Goal: Task Accomplishment & Management: Manage account settings

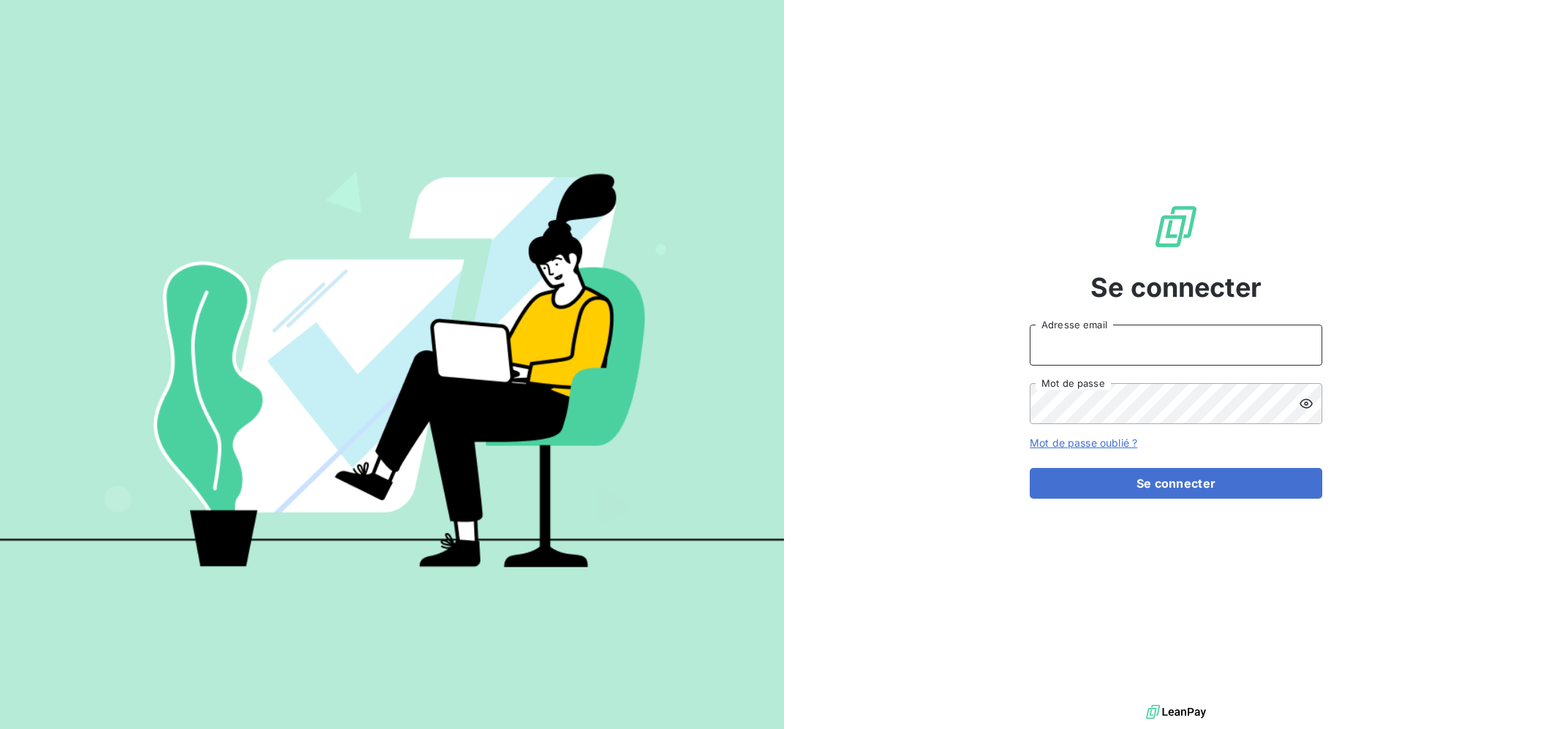
click at [1181, 342] on input "Adresse email" at bounding box center [1176, 345] width 293 height 41
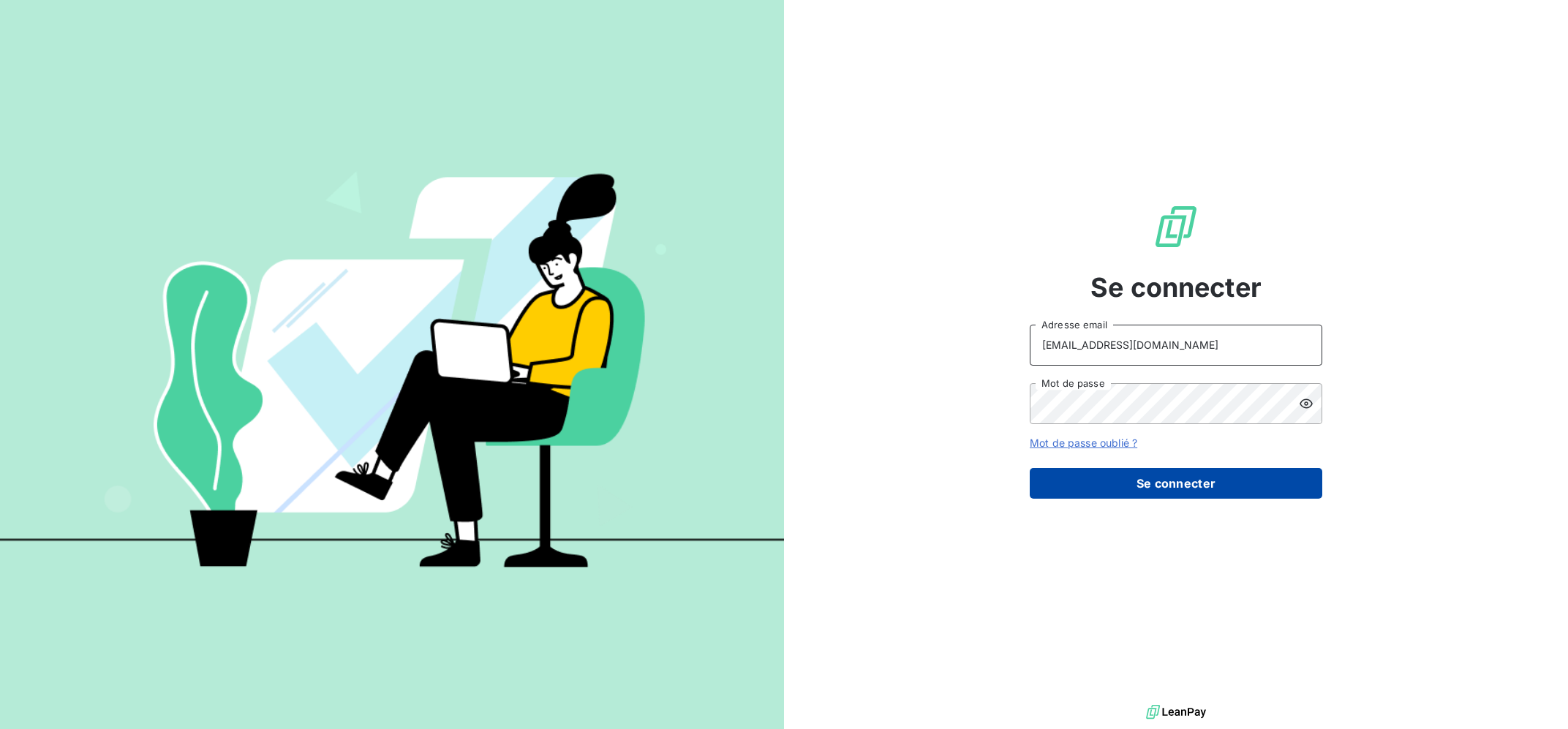
type input "[EMAIL_ADDRESS][DOMAIN_NAME]"
click at [1153, 492] on button "Se connecter" at bounding box center [1176, 483] width 293 height 31
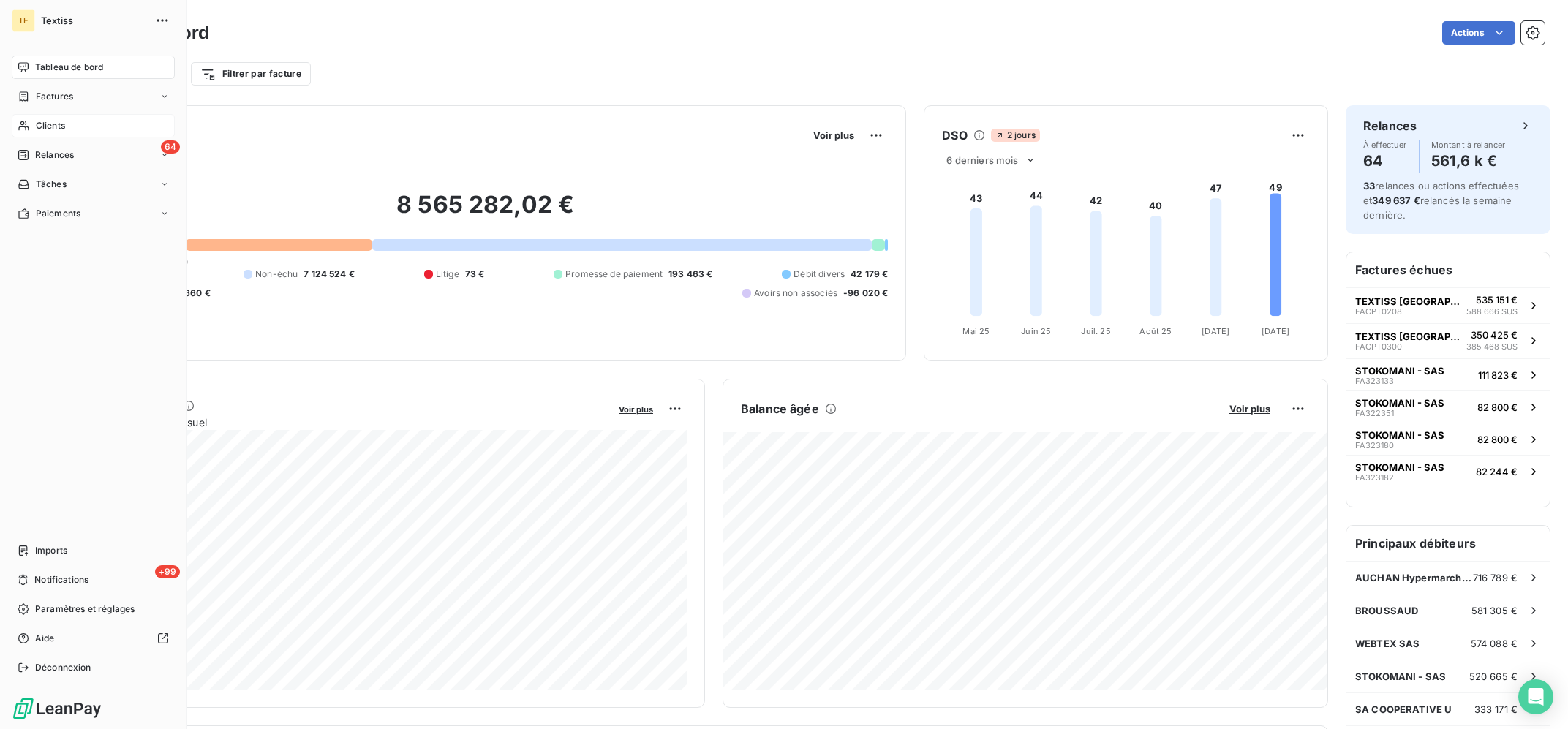
click at [28, 125] on icon at bounding box center [23, 125] width 12 height 12
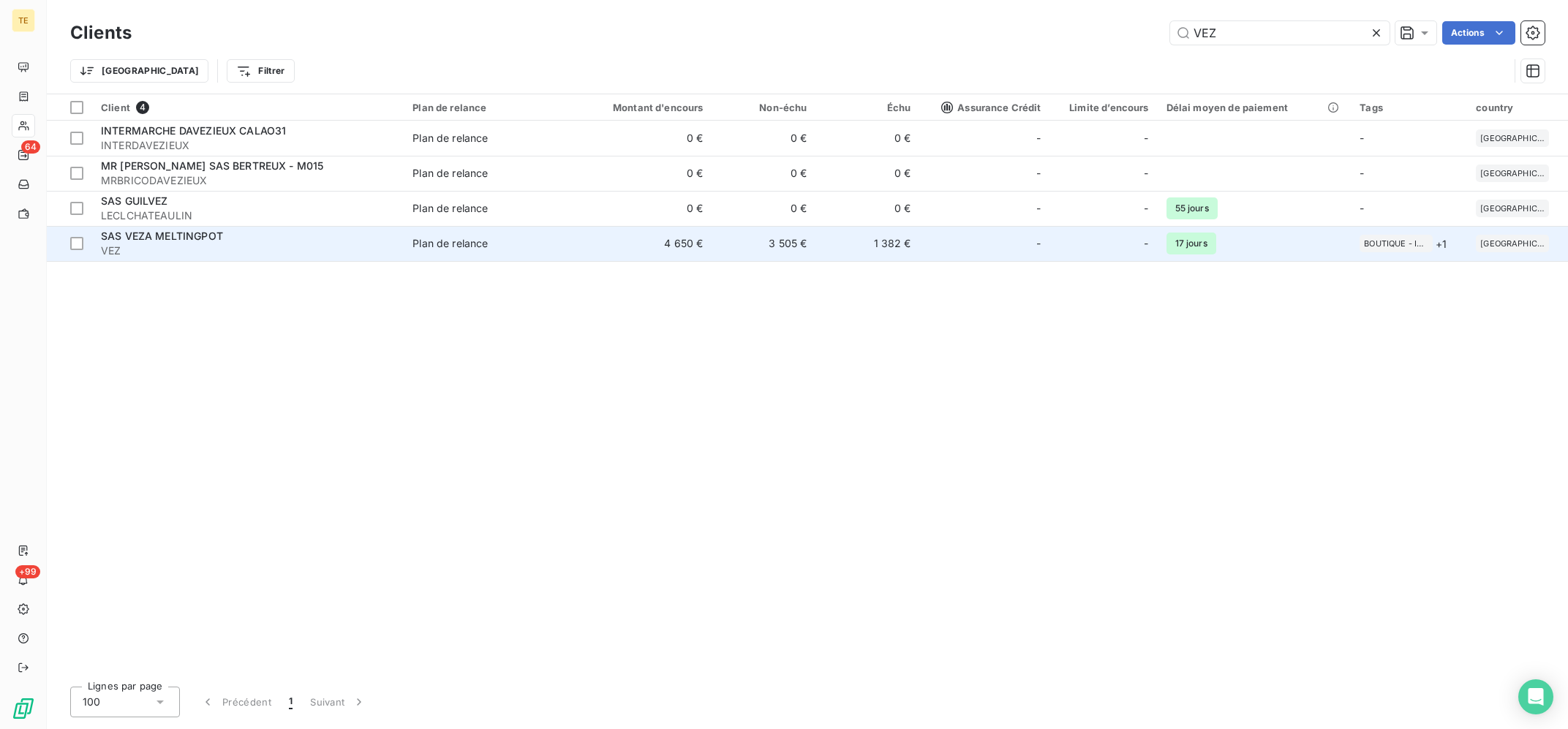
type input "VEZ"
click at [935, 256] on td "-" at bounding box center [985, 244] width 130 height 35
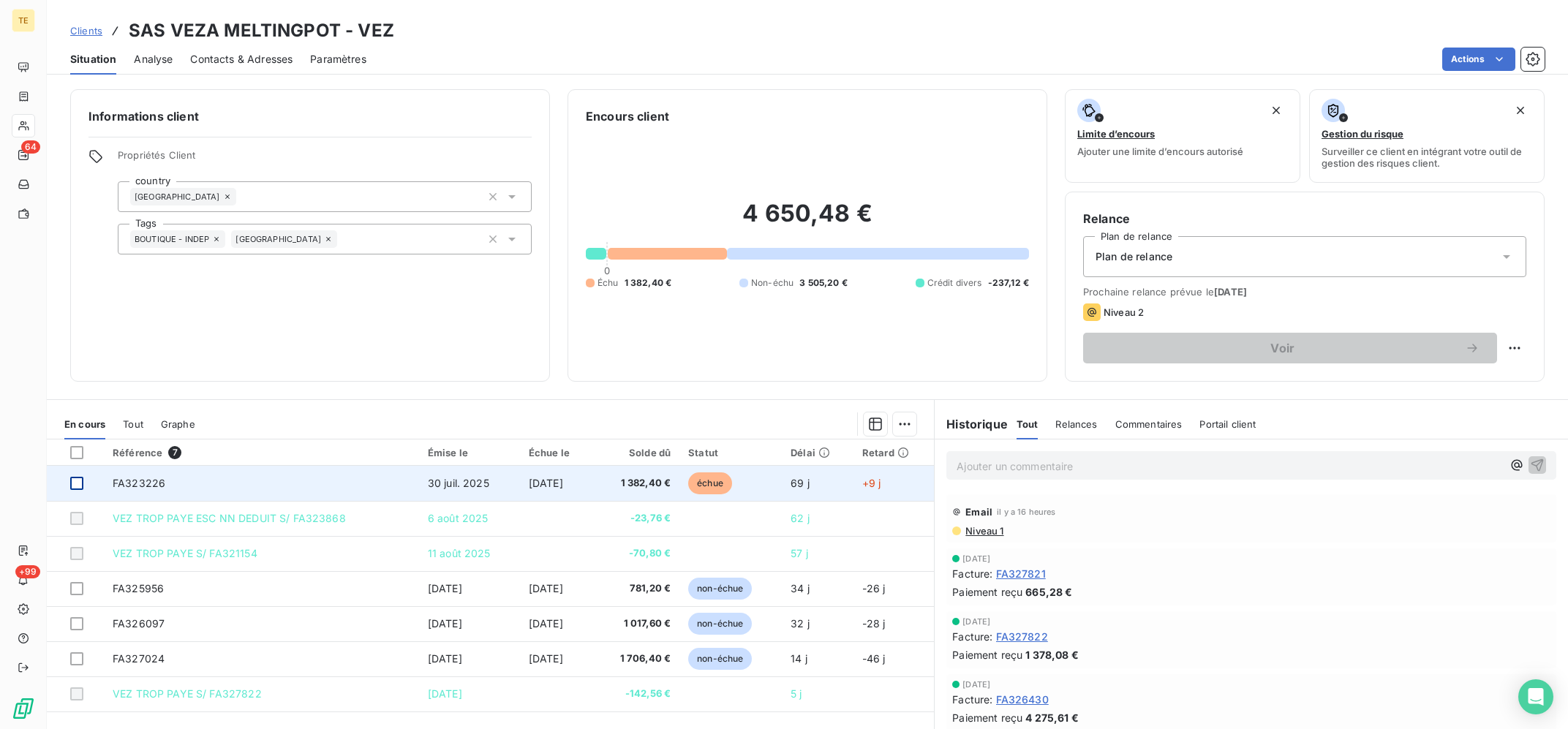
click at [68, 485] on td at bounding box center [75, 484] width 57 height 35
click at [76, 485] on div at bounding box center [76, 483] width 13 height 13
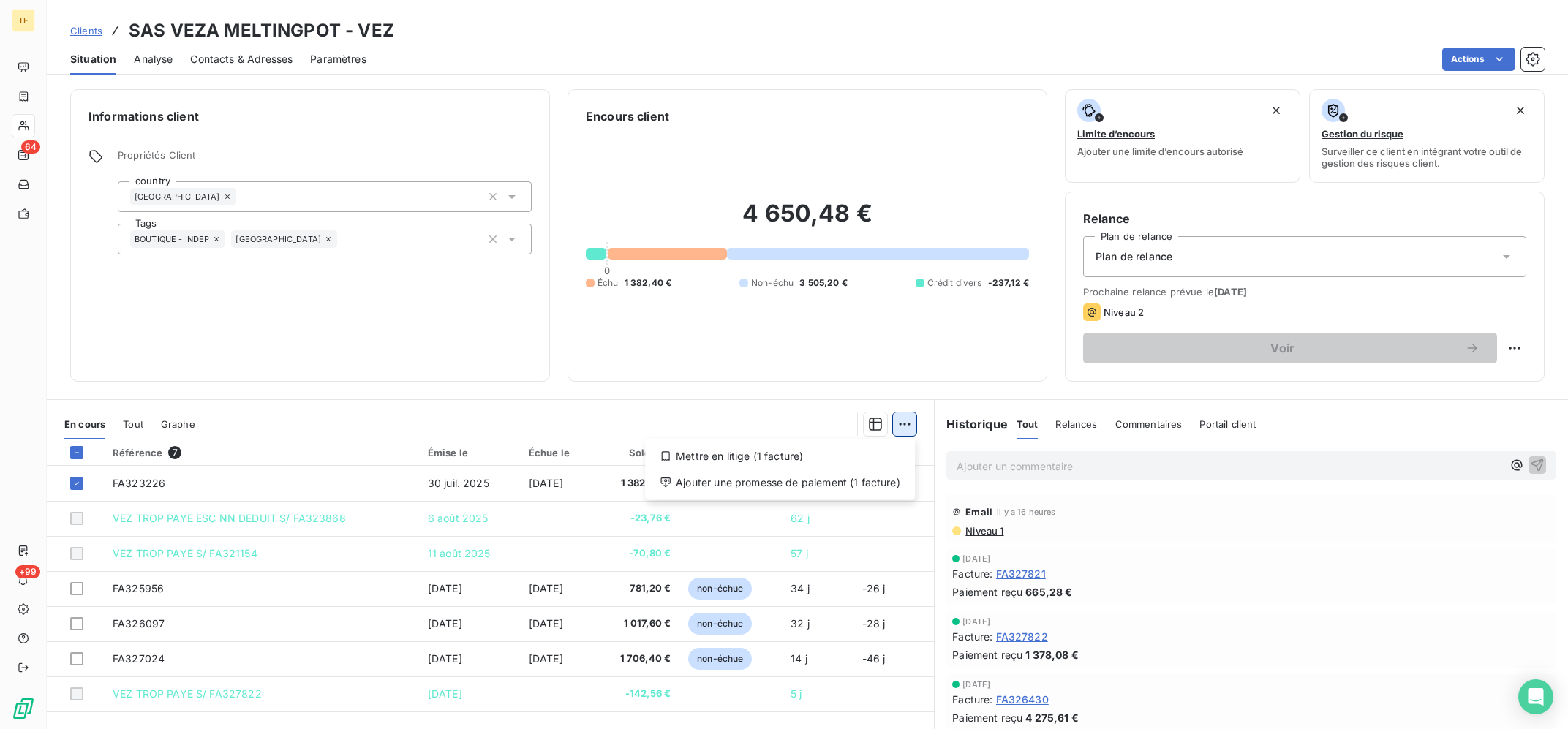
click at [907, 426] on html "TE 64 +99 Clients SAS VEZA MELTINGPOT - VEZ Situation Analyse Contacts & Adress…" at bounding box center [784, 364] width 1568 height 729
click at [821, 482] on div "Ajouter une promesse de paiement (1 facture)" at bounding box center [780, 482] width 258 height 23
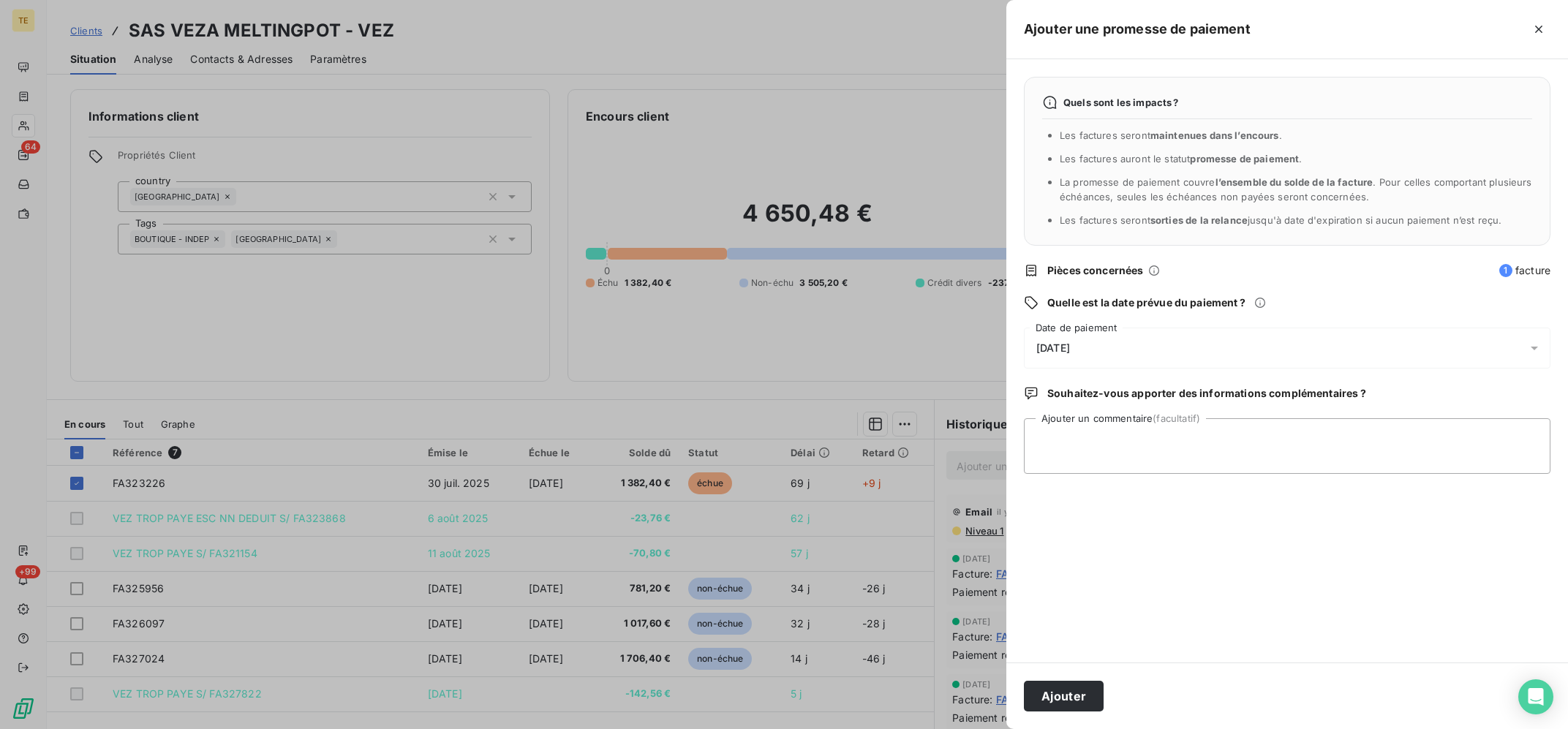
click at [1107, 338] on div "[DATE]" at bounding box center [1287, 348] width 526 height 41
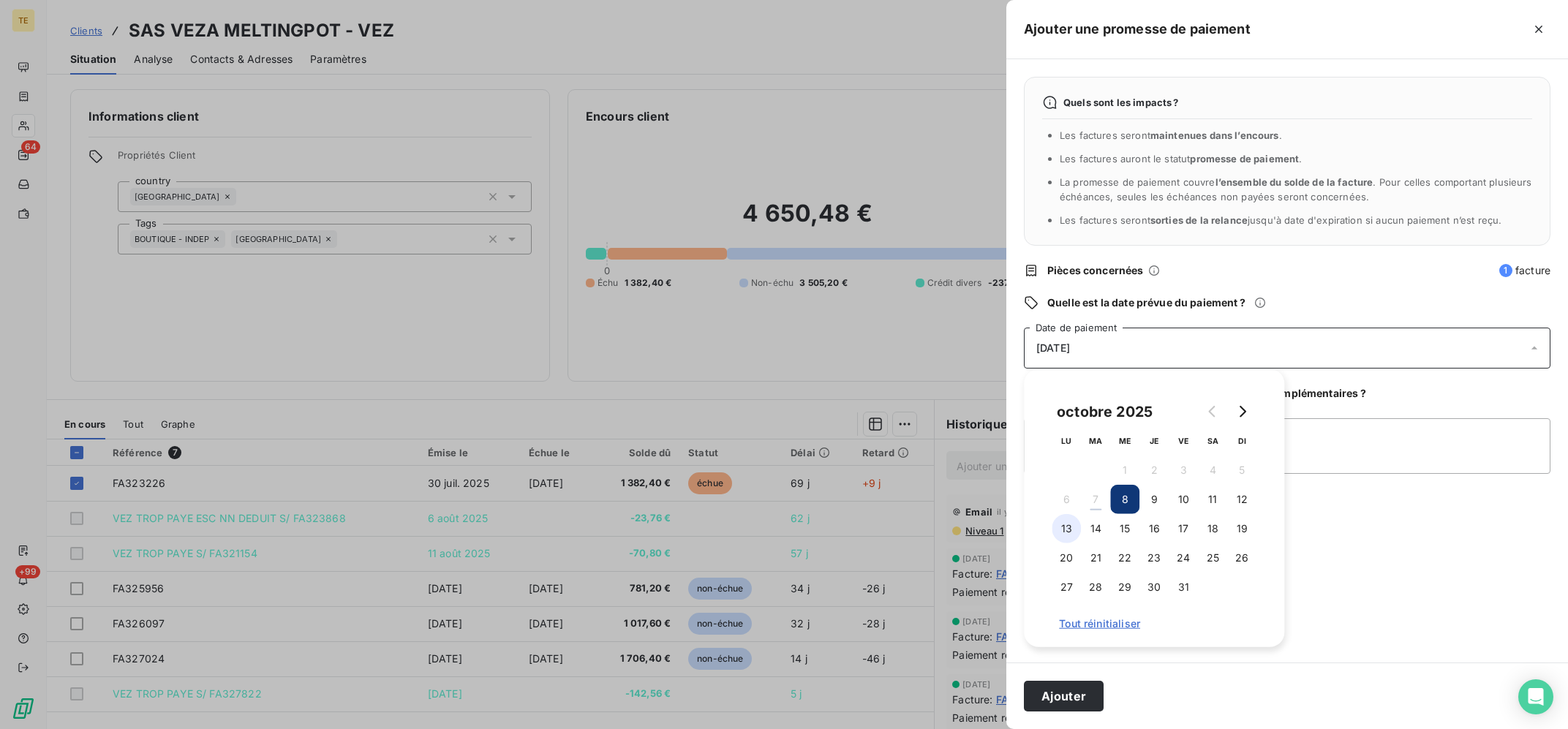
click at [1066, 527] on button "13" at bounding box center [1066, 529] width 29 height 29
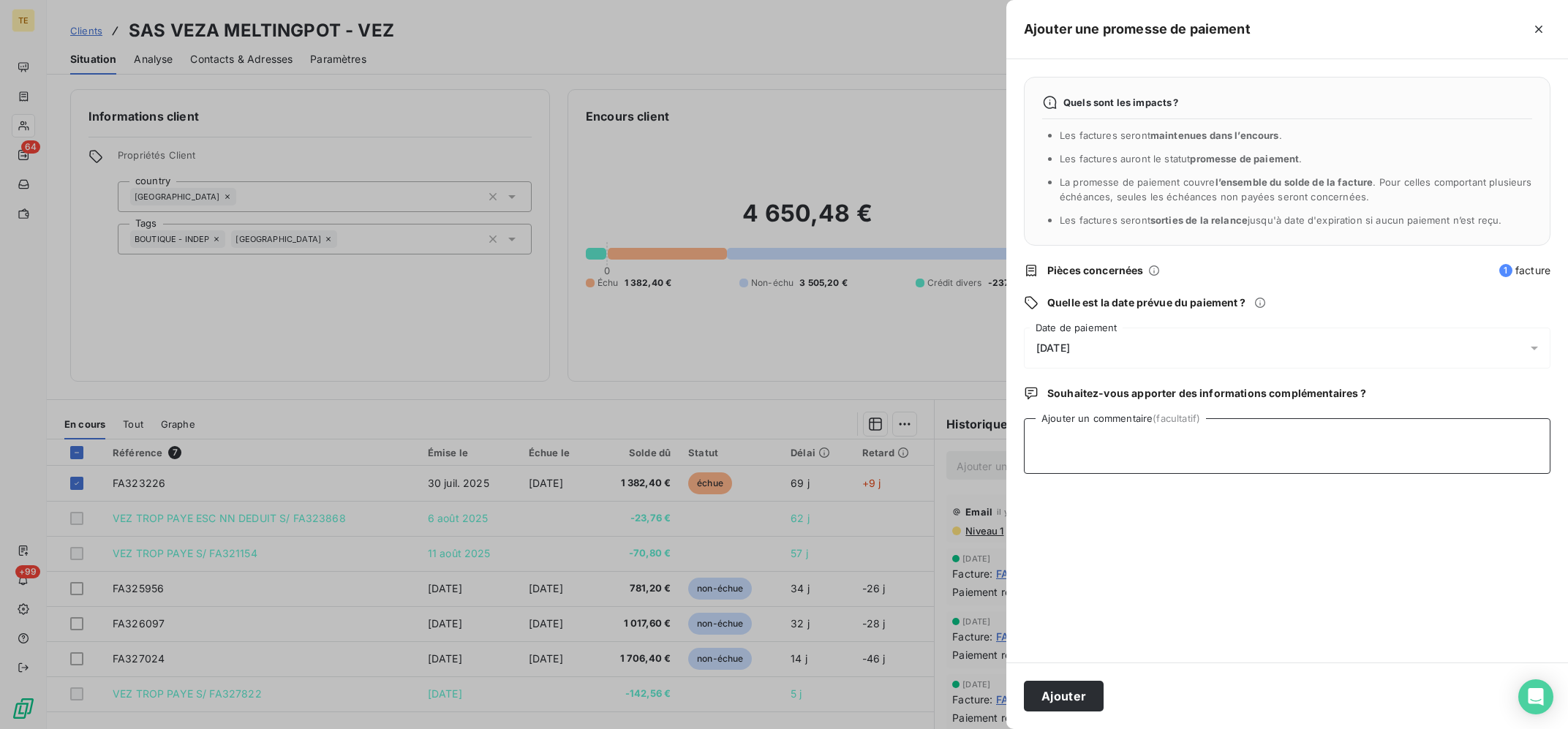
click at [1430, 440] on textarea "Ajouter un commentaire (facultatif)" at bounding box center [1287, 445] width 526 height 55
click at [1123, 448] on textarea "Ajouter un commentaire (facultatif)" at bounding box center [1287, 445] width 526 height 55
click at [1082, 461] on textarea "Ajouter un commentaire (facultatif)" at bounding box center [1287, 445] width 526 height 55
click at [1087, 450] on textarea "Ajouter un commentaire (facultatif)" at bounding box center [1287, 445] width 526 height 55
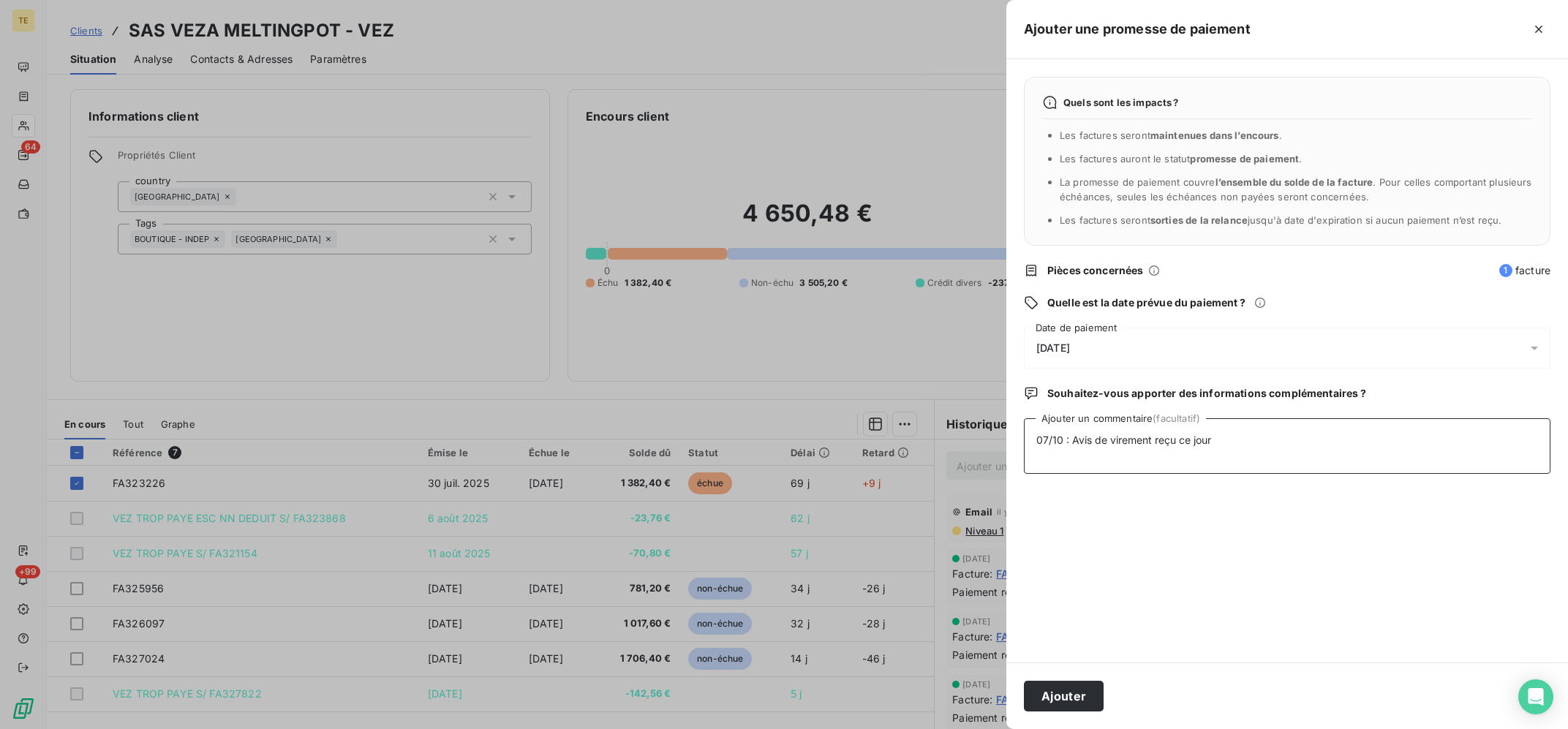
type textarea "07/10 : Avis de virement reçu ce jour"
click at [1080, 698] on button "Ajouter" at bounding box center [1063, 696] width 80 height 31
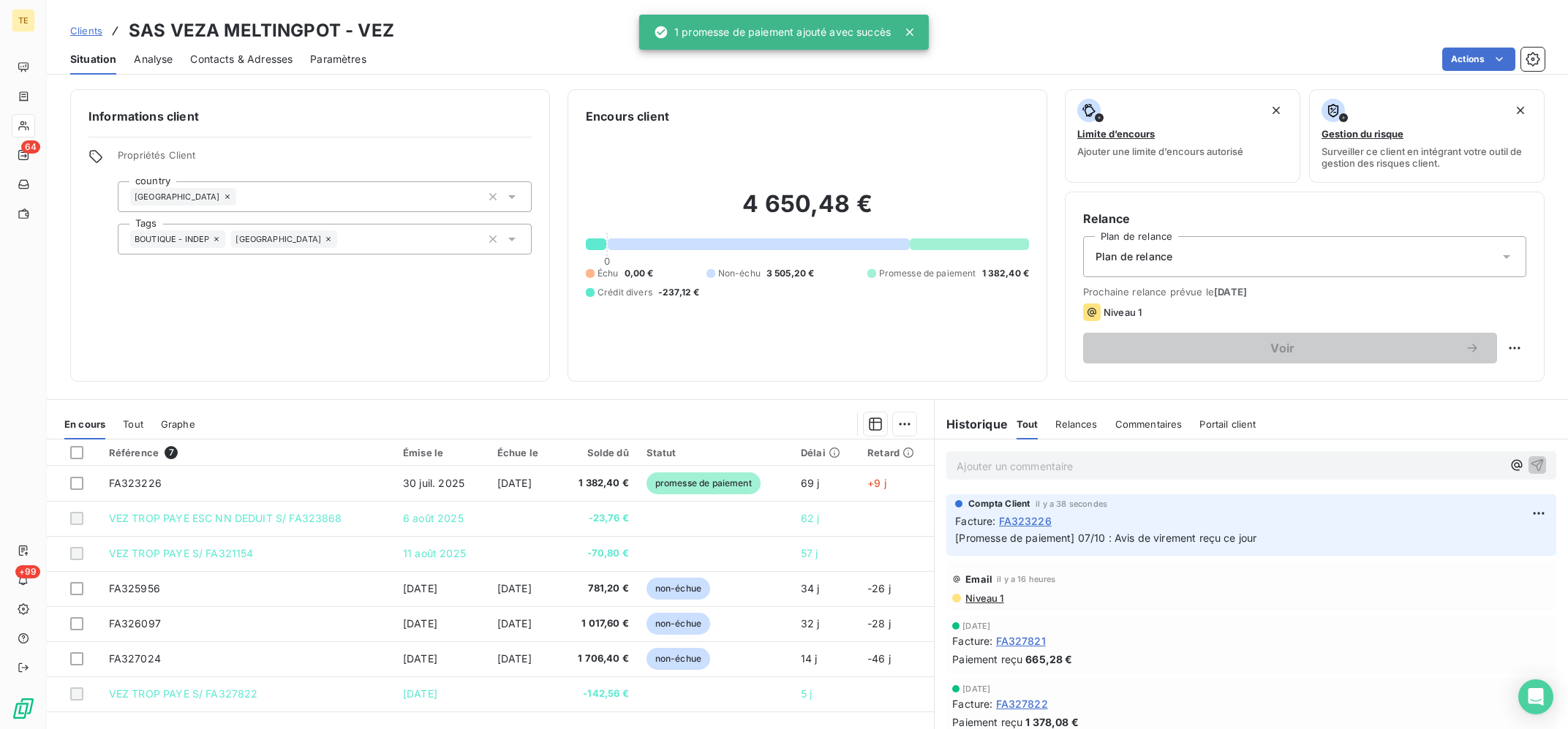
click at [376, 377] on div "Informations client Propriétés Client country [GEOGRAPHIC_DATA] Tags BOUTIQUE -…" at bounding box center [309, 235] width 480 height 293
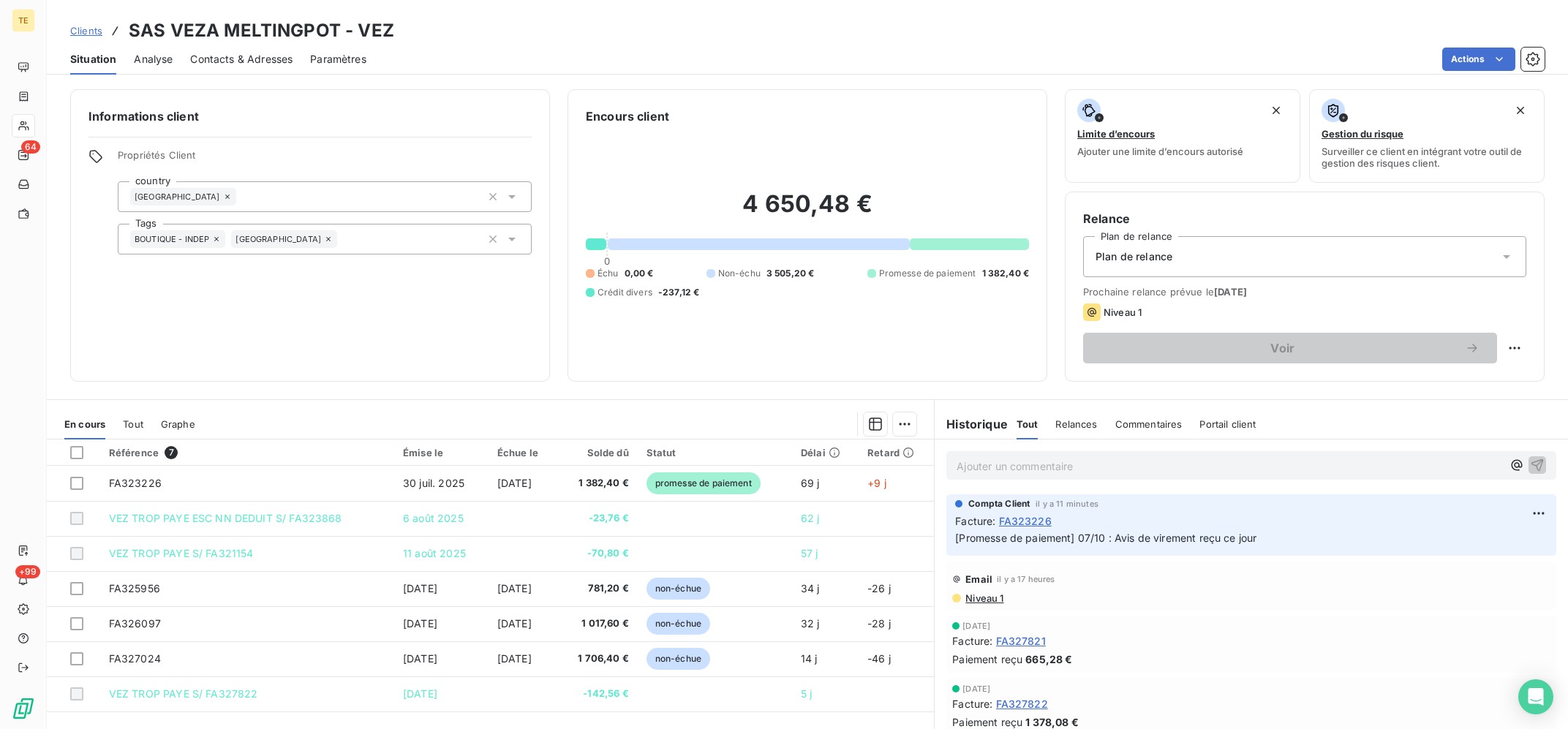
click at [341, 354] on div "Informations client Propriétés Client country [GEOGRAPHIC_DATA] Tags BOUTIQUE -…" at bounding box center [309, 235] width 480 height 293
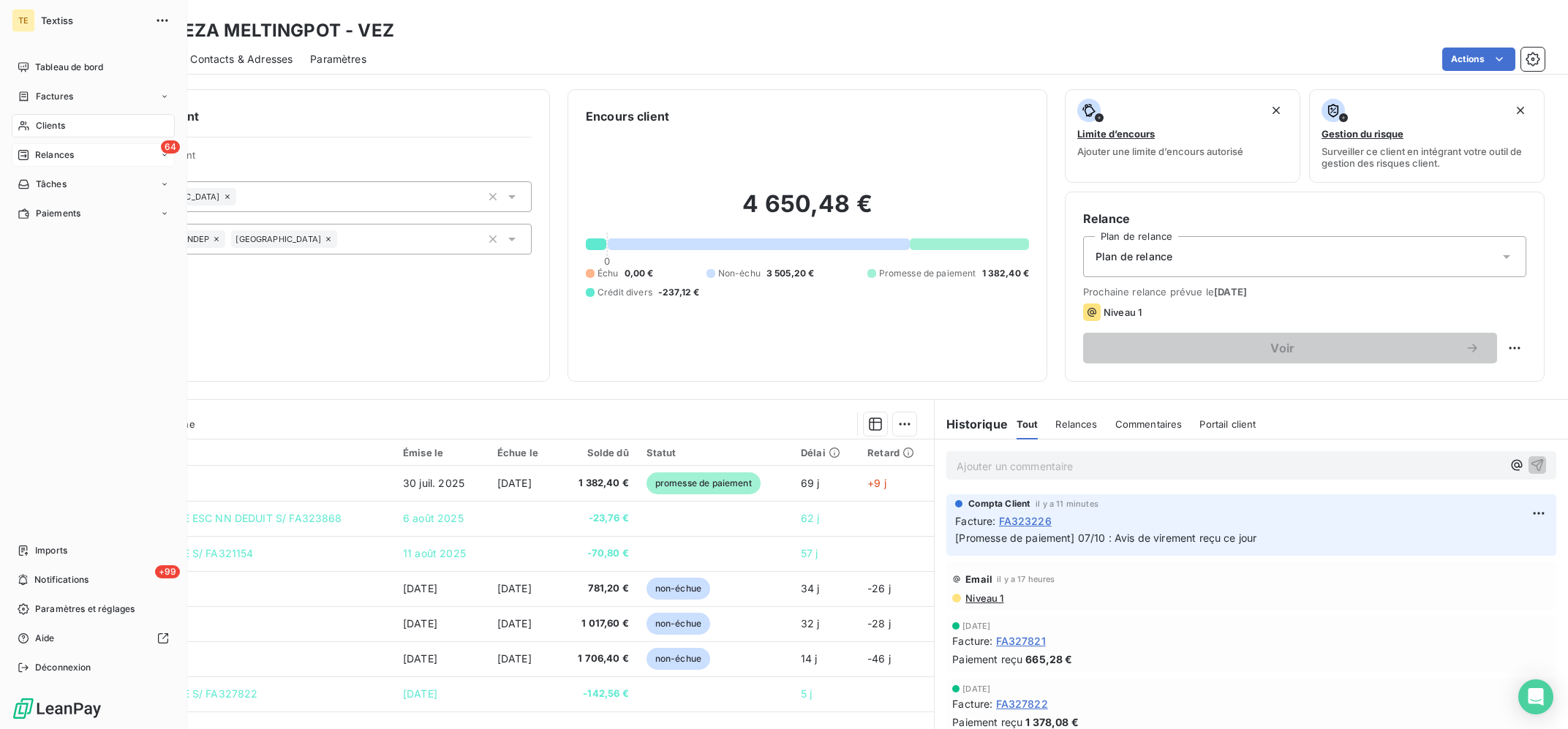
click at [25, 147] on div "64 Relances" at bounding box center [93, 154] width 163 height 23
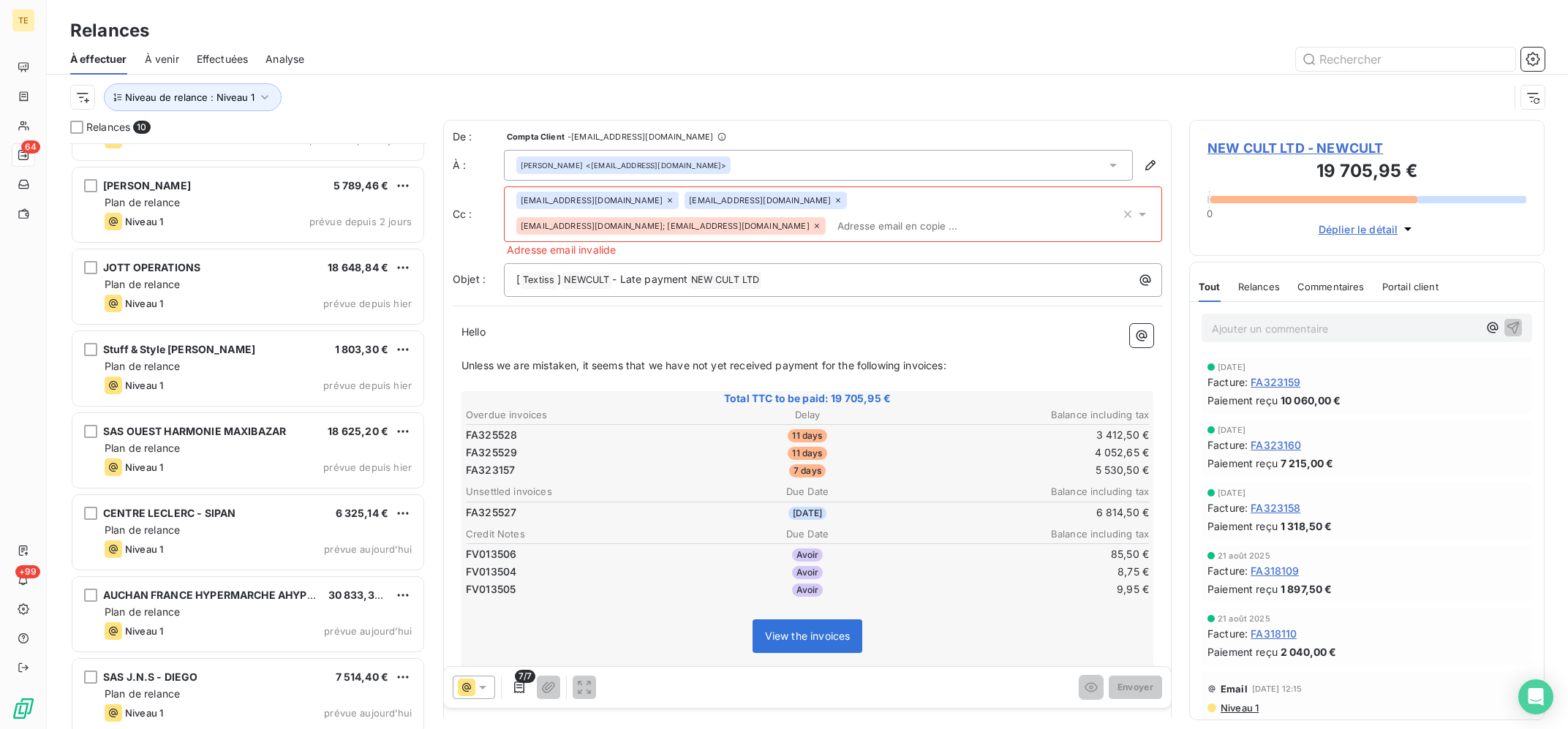
scroll to position [234, 0]
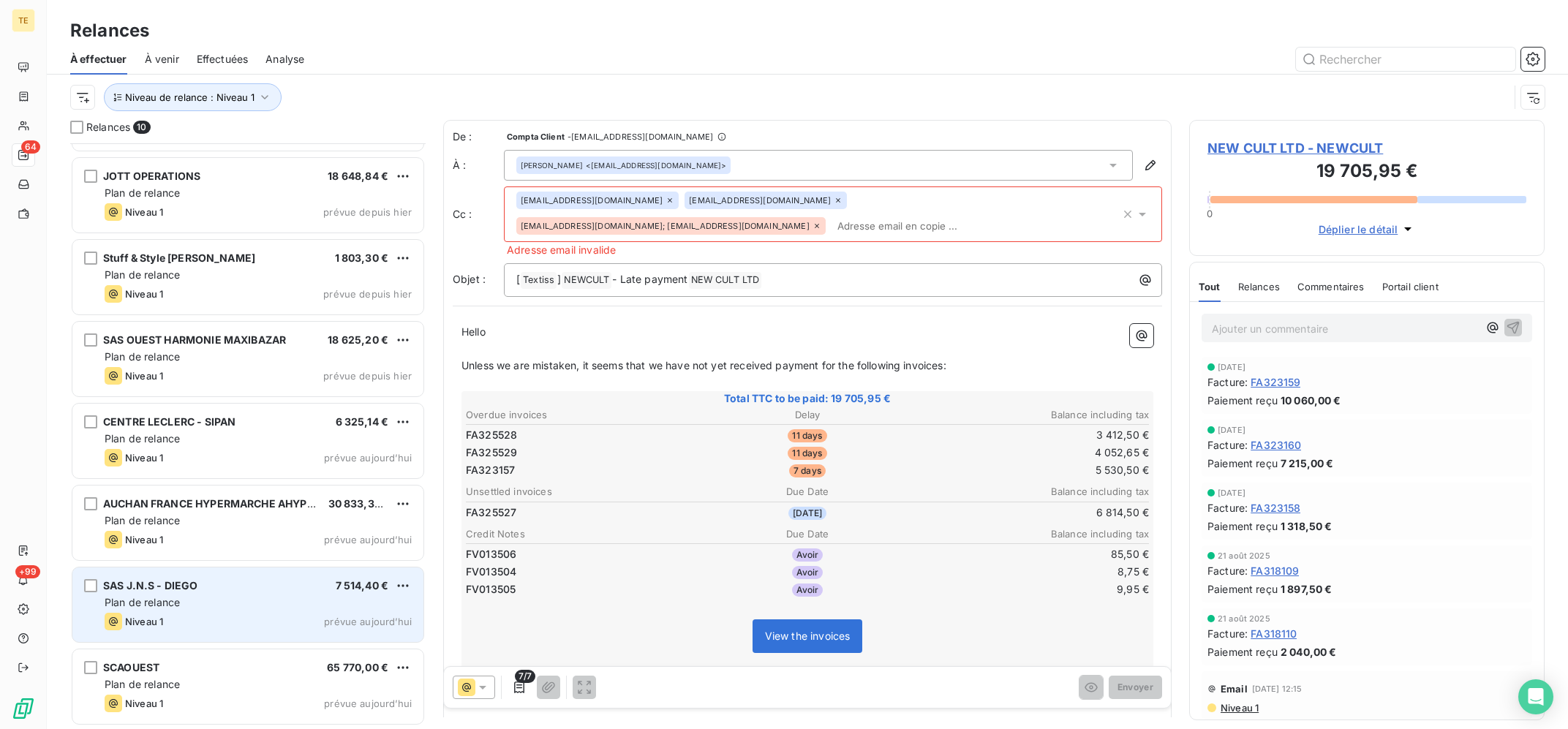
click at [281, 579] on div "SAS J.N.S - DIEGO 7 514,40 € Plan de relance Niveau 1 prévue [DATE]" at bounding box center [248, 604] width 351 height 75
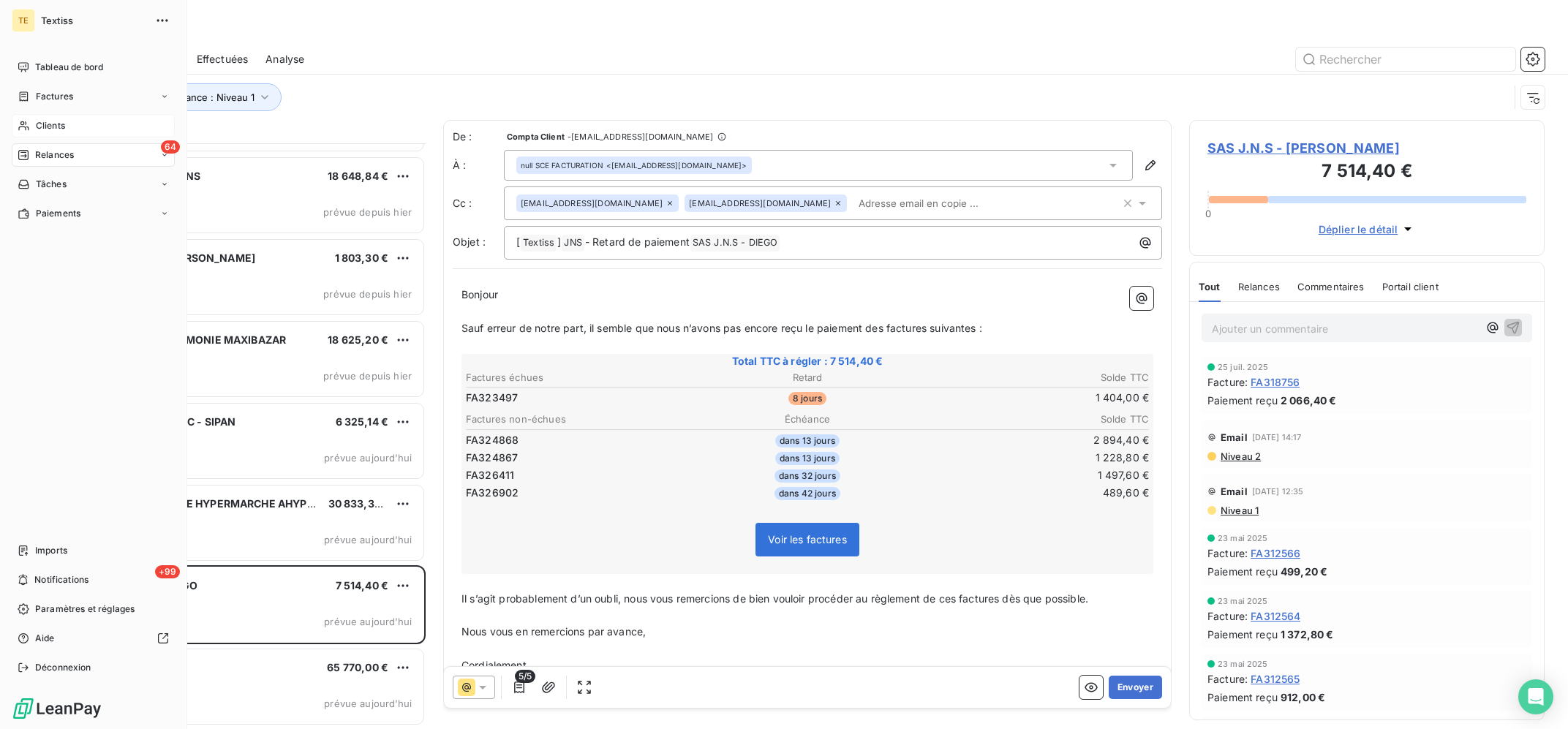
click at [37, 127] on span "Clients" at bounding box center [51, 125] width 29 height 13
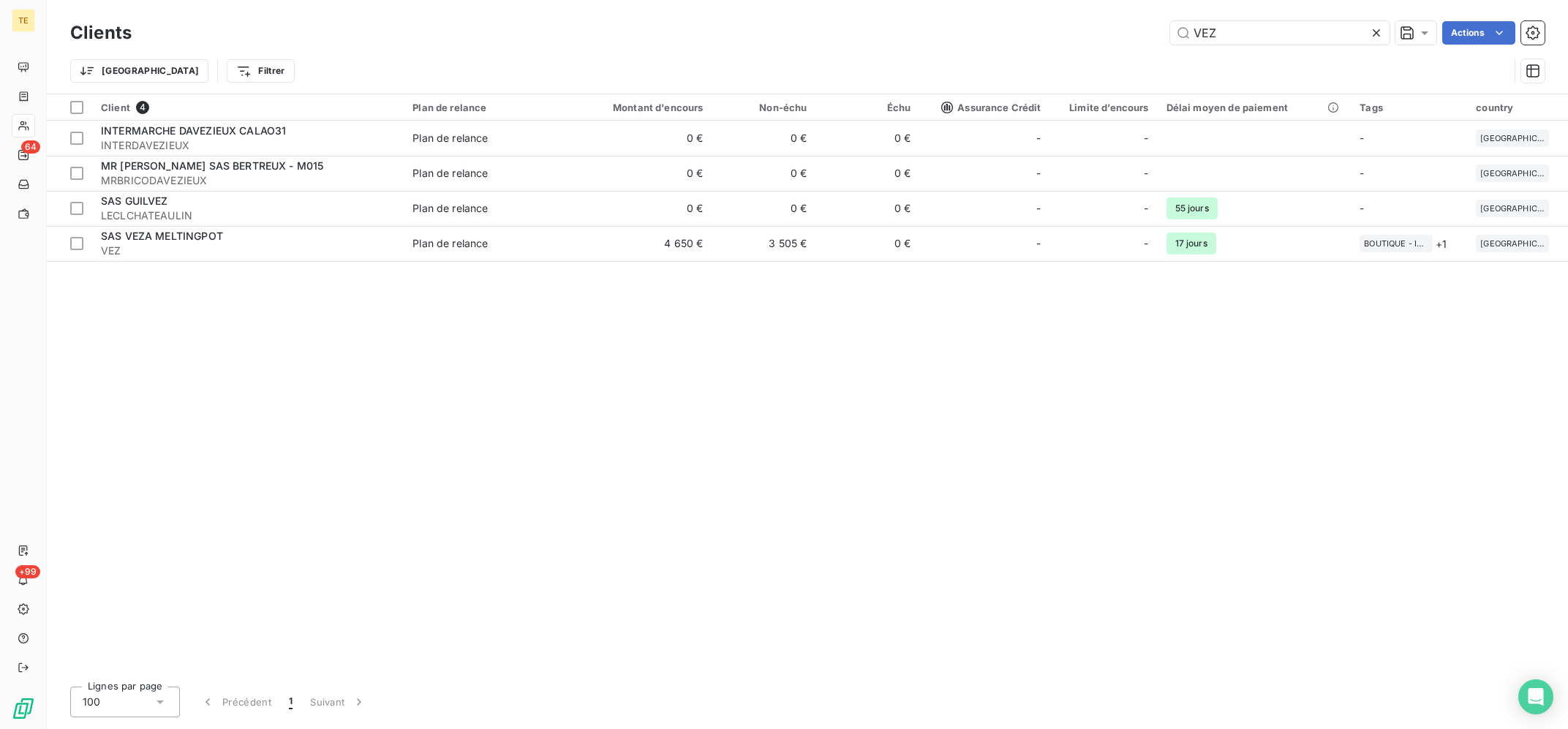
drag, startPoint x: 1246, startPoint y: 22, endPoint x: 1103, endPoint y: 55, distance: 146.8
click at [1170, 44] on input "VEZ" at bounding box center [1279, 32] width 219 height 23
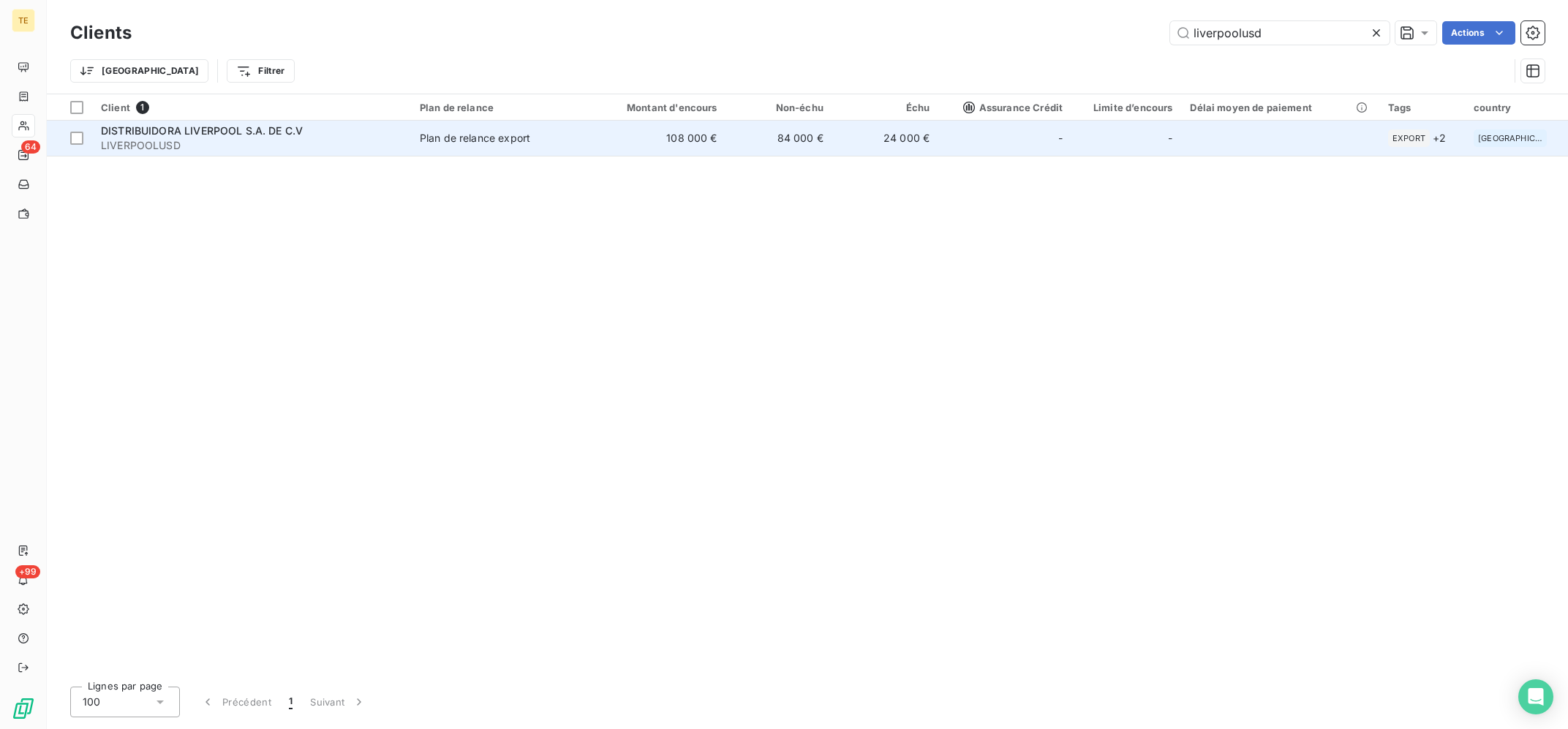
type input "liverpoolusd"
click at [618, 148] on td "108 000 €" at bounding box center [654, 138] width 142 height 35
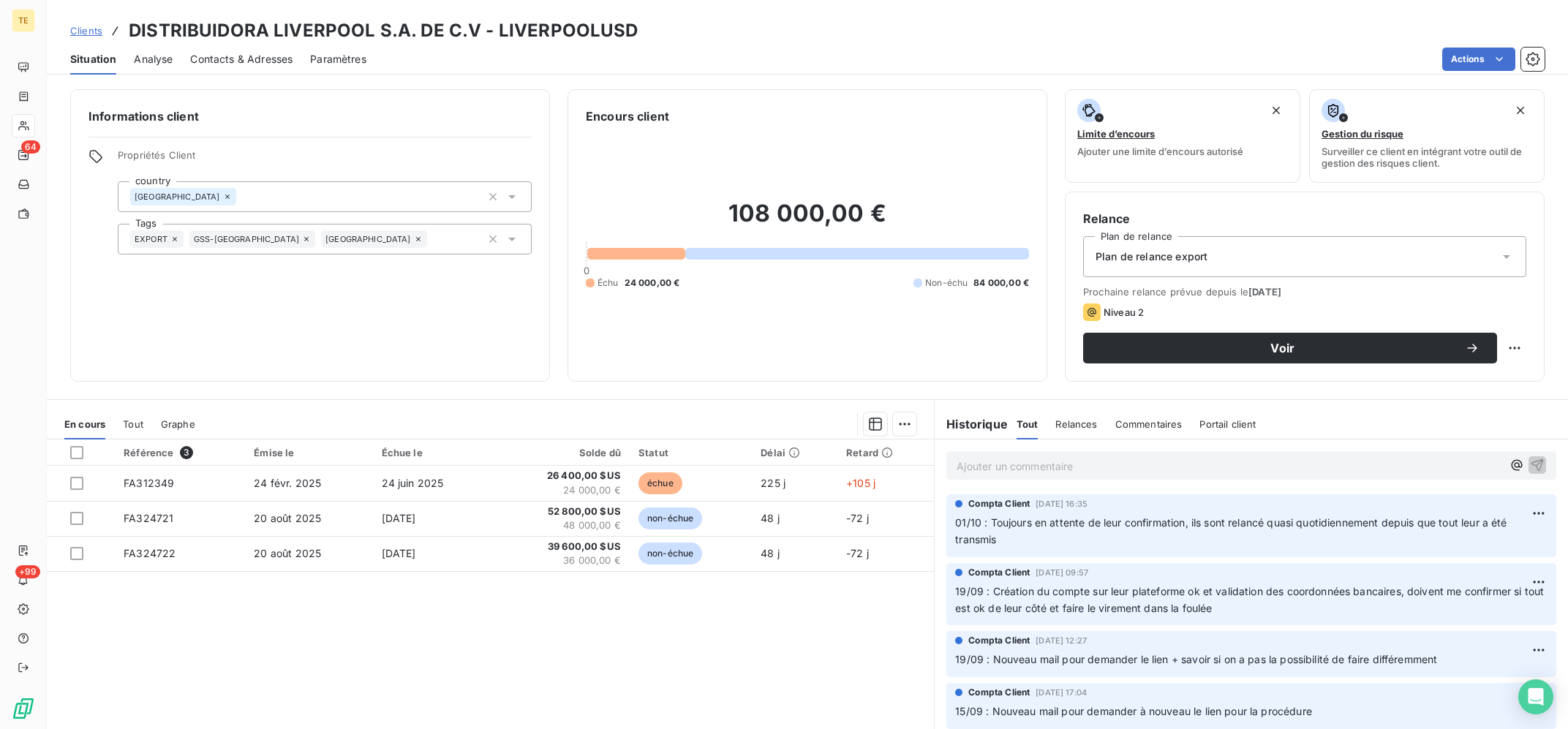
click at [1182, 472] on p "Ajouter un commentaire ﻿" at bounding box center [1229, 466] width 546 height 18
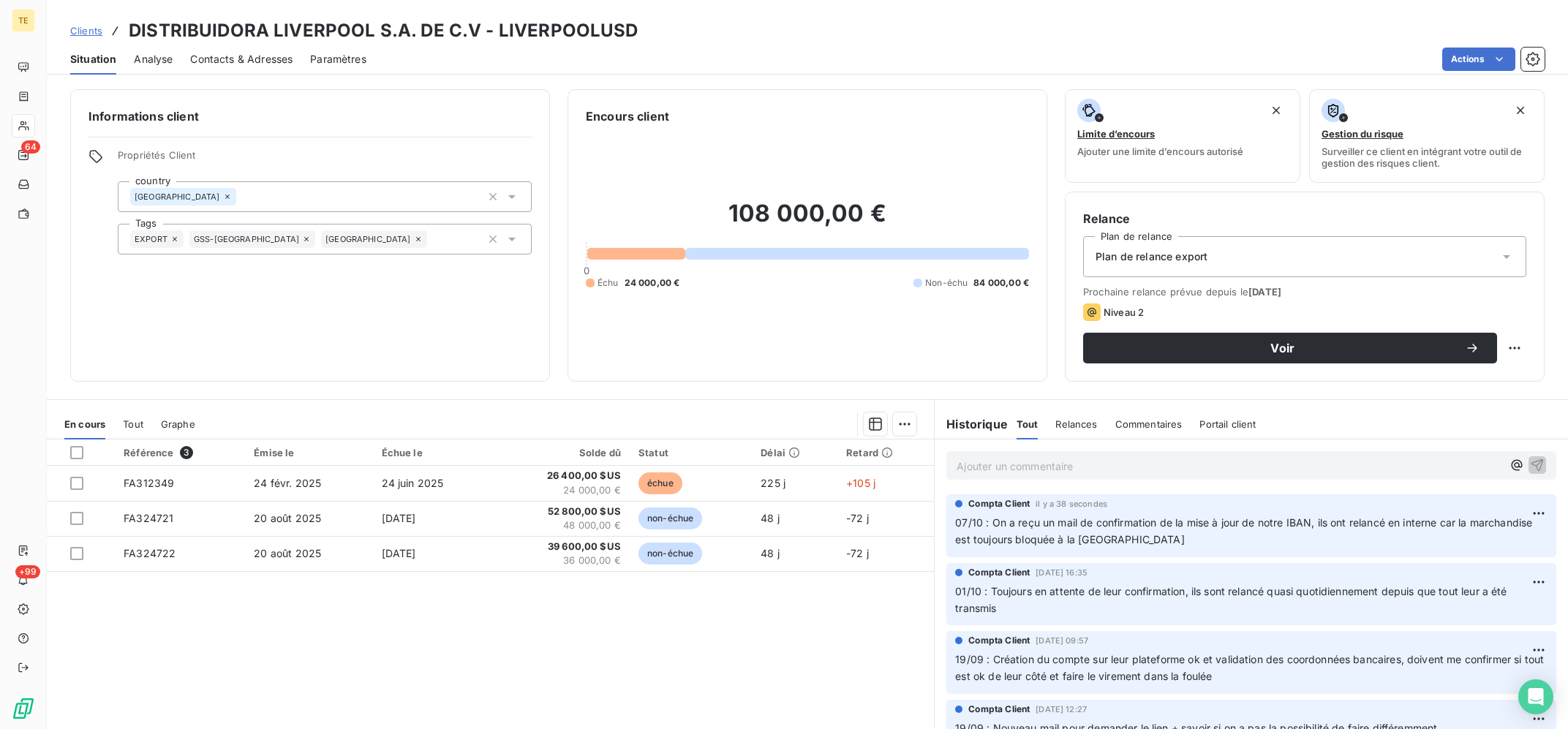
click at [293, 587] on div "Référence 3 Émise le Échue le Solde dû Statut Délai Retard FA312349 [DATE] [DAT…" at bounding box center [490, 580] width 887 height 281
